Goal: Task Accomplishment & Management: Use online tool/utility

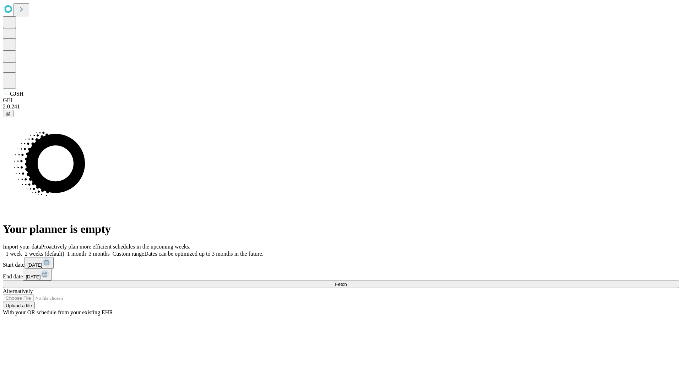
click at [347, 281] on span "Fetch" at bounding box center [341, 283] width 12 height 5
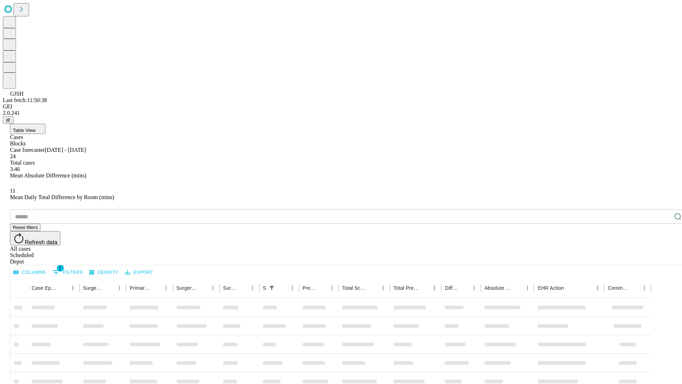
click at [664, 258] on div "Depot" at bounding box center [348, 261] width 676 height 6
